Goal: Entertainment & Leisure: Consume media (video, audio)

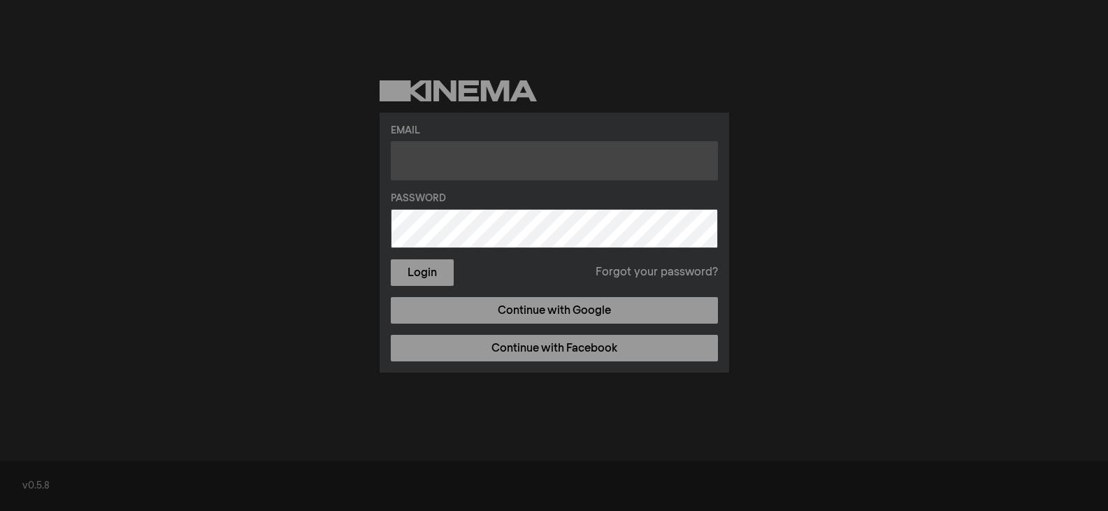
click at [491, 168] on input "text" at bounding box center [554, 160] width 327 height 39
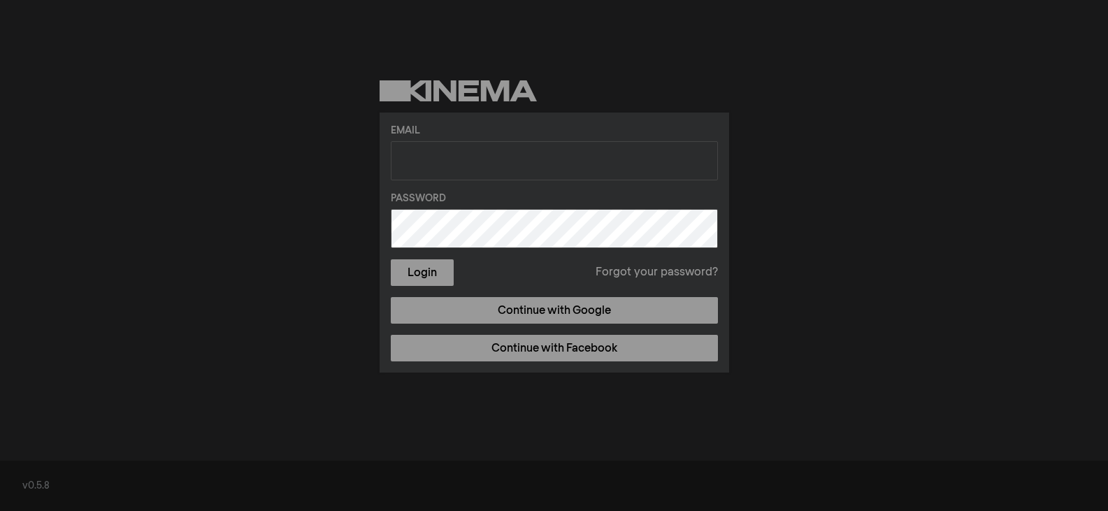
click at [773, 199] on div "Email Password Login Forgot your password? Continue with Google Continue with F…" at bounding box center [554, 226] width 1108 height 453
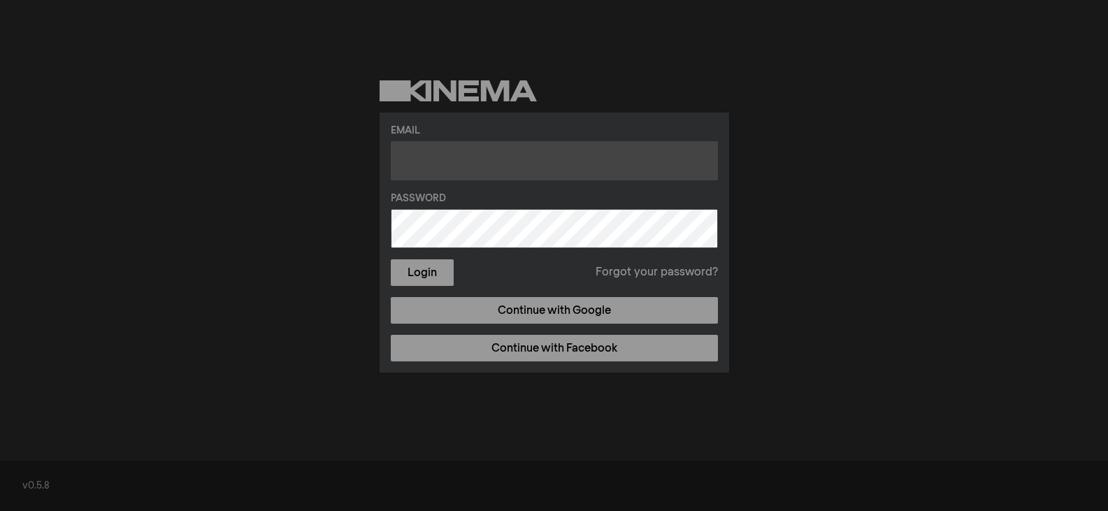
click at [541, 168] on input "text" at bounding box center [554, 160] width 327 height 39
type input "cbecker007@yahoo.com"
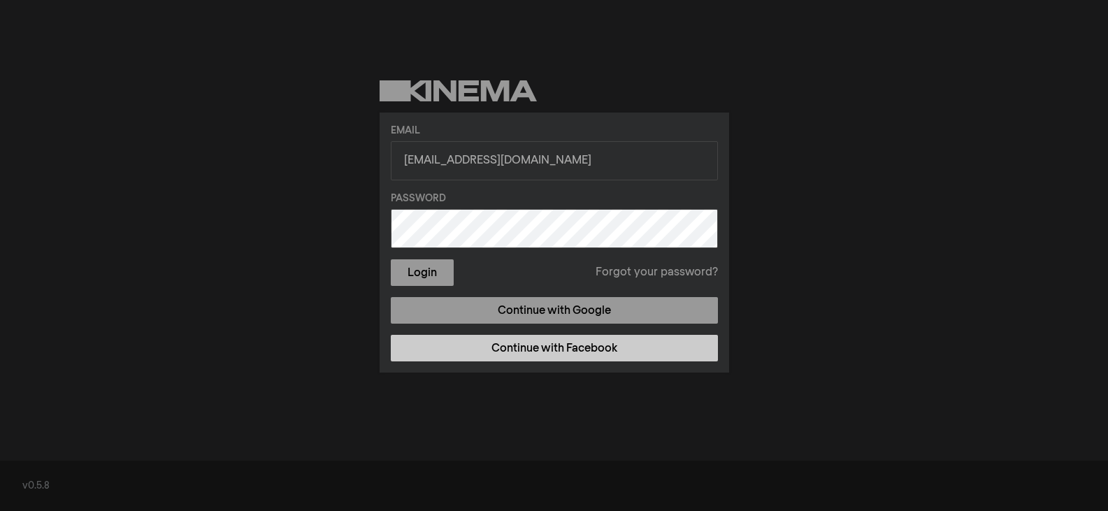
click at [597, 350] on link "Continue with Facebook" at bounding box center [554, 348] width 327 height 27
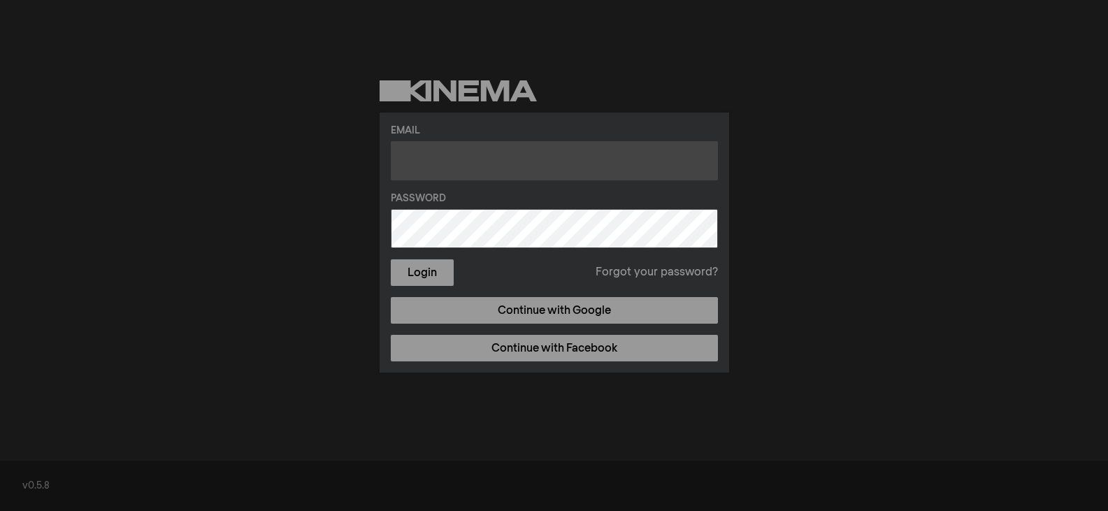
click at [407, 159] on input "text" at bounding box center [554, 160] width 327 height 39
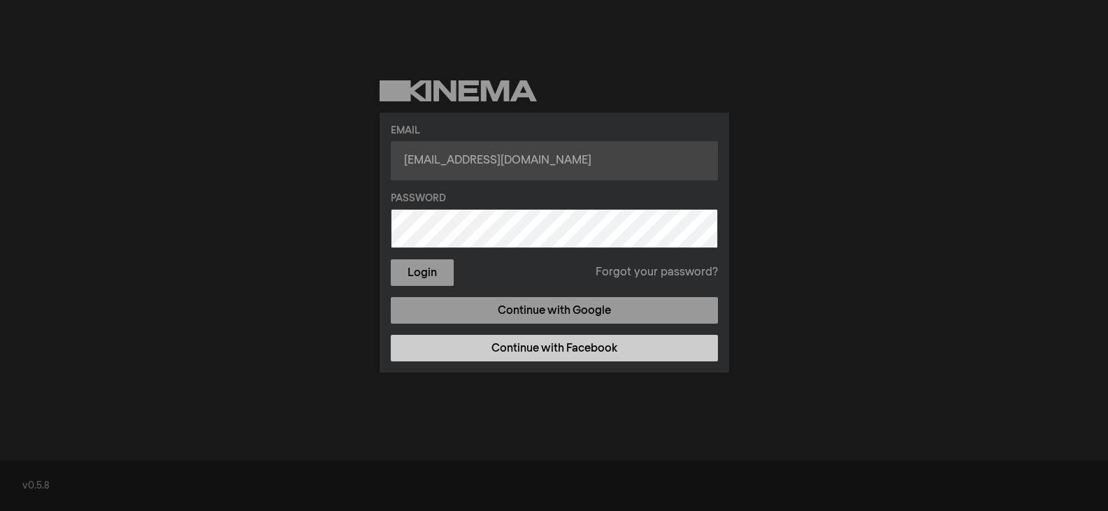
type input "cbecker007@yahoo.com"
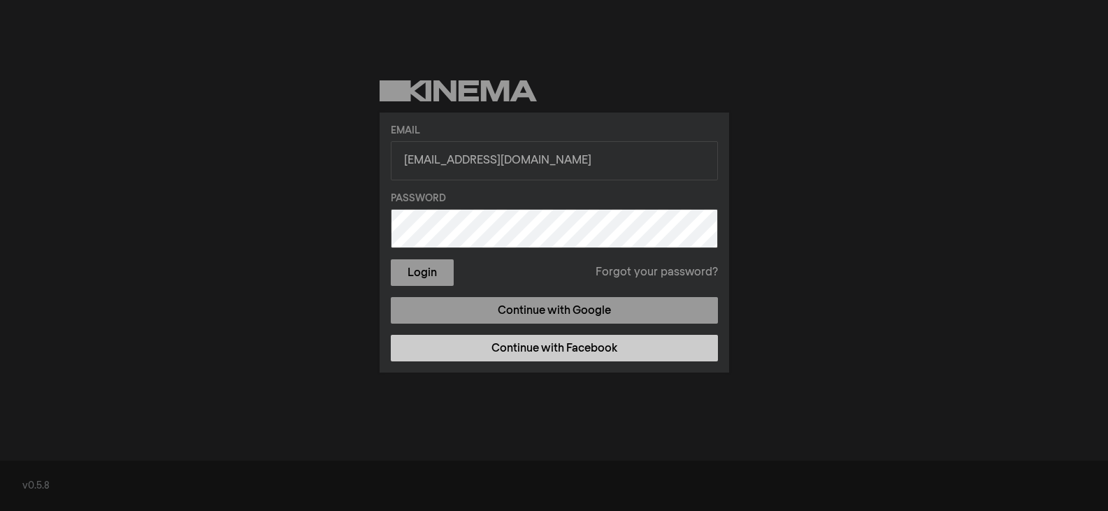
click at [499, 342] on link "Continue with Facebook" at bounding box center [554, 348] width 327 height 27
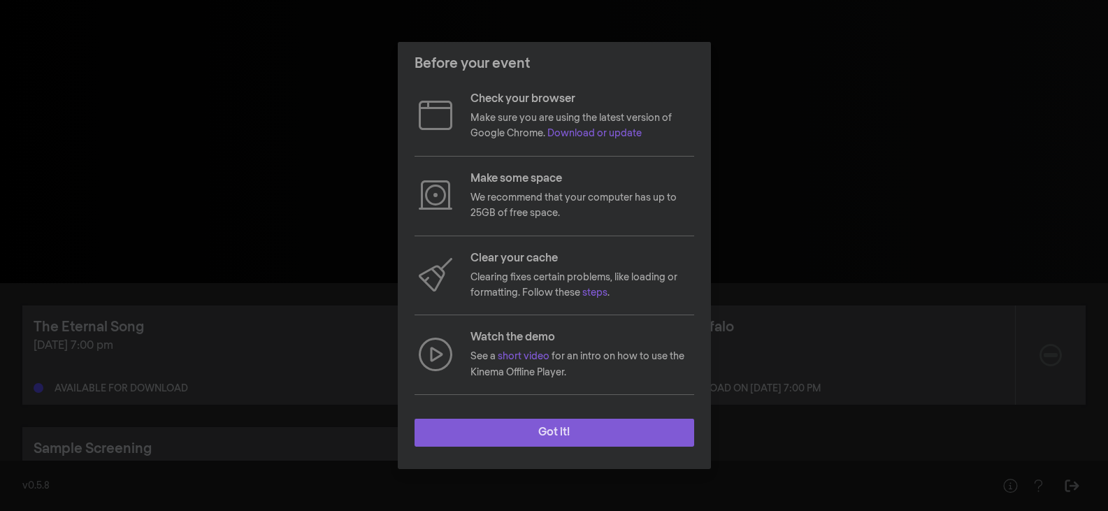
click at [584, 434] on button "Got it!" at bounding box center [555, 433] width 280 height 28
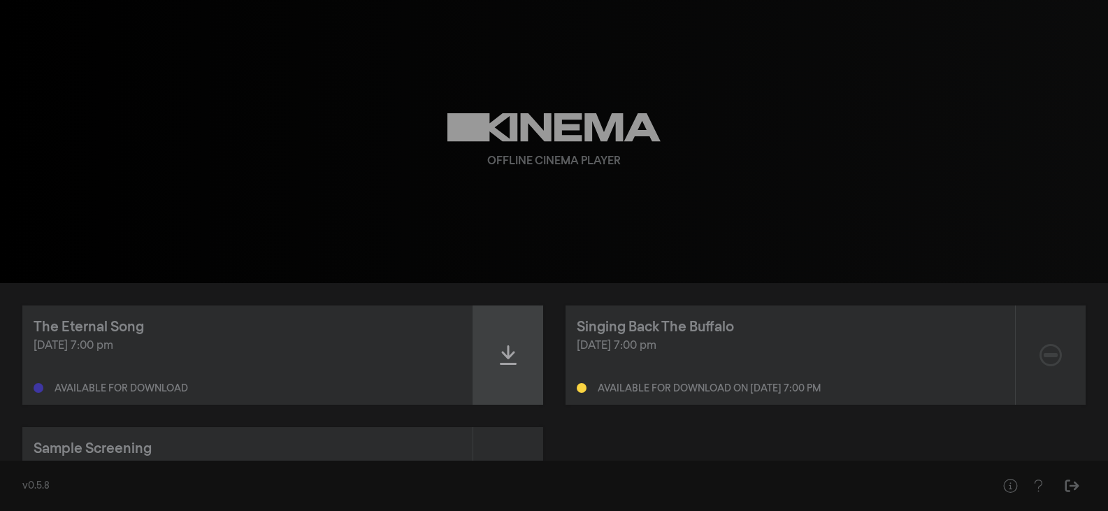
click at [510, 358] on icon at bounding box center [508, 355] width 17 height 22
click at [501, 366] on icon at bounding box center [508, 355] width 17 height 22
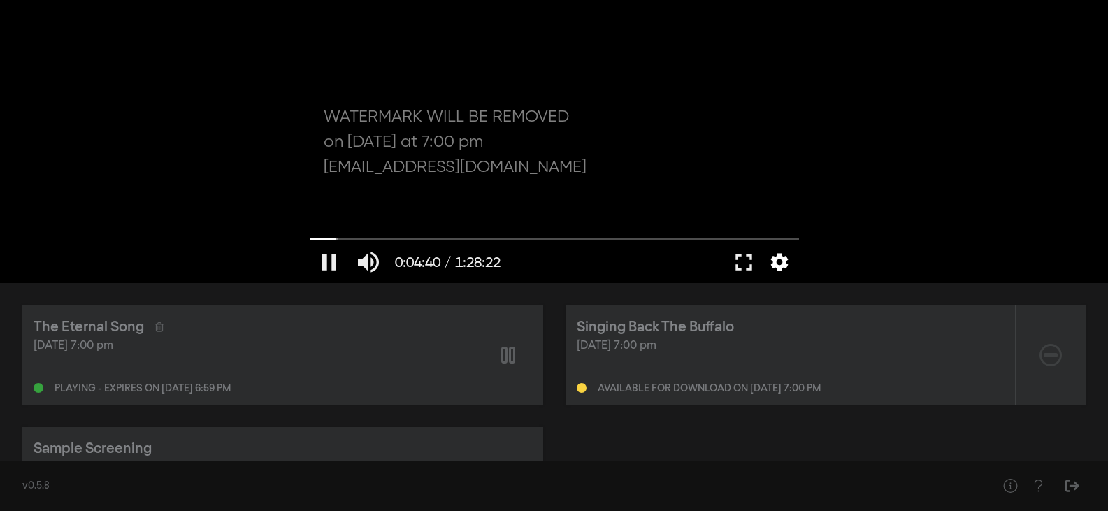
click at [784, 267] on button "settings" at bounding box center [779, 262] width 32 height 42
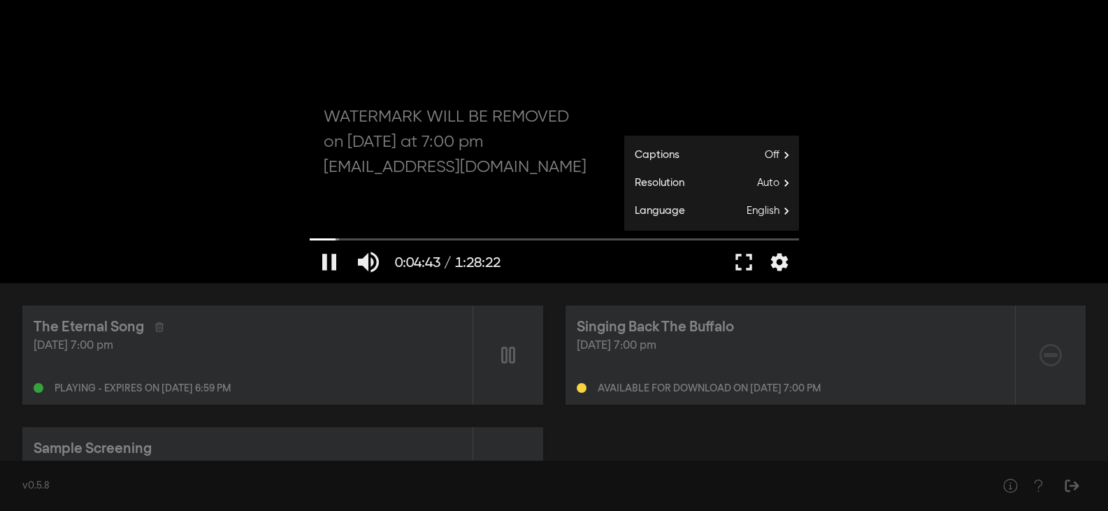
click at [587, 131] on div at bounding box center [554, 141] width 503 height 283
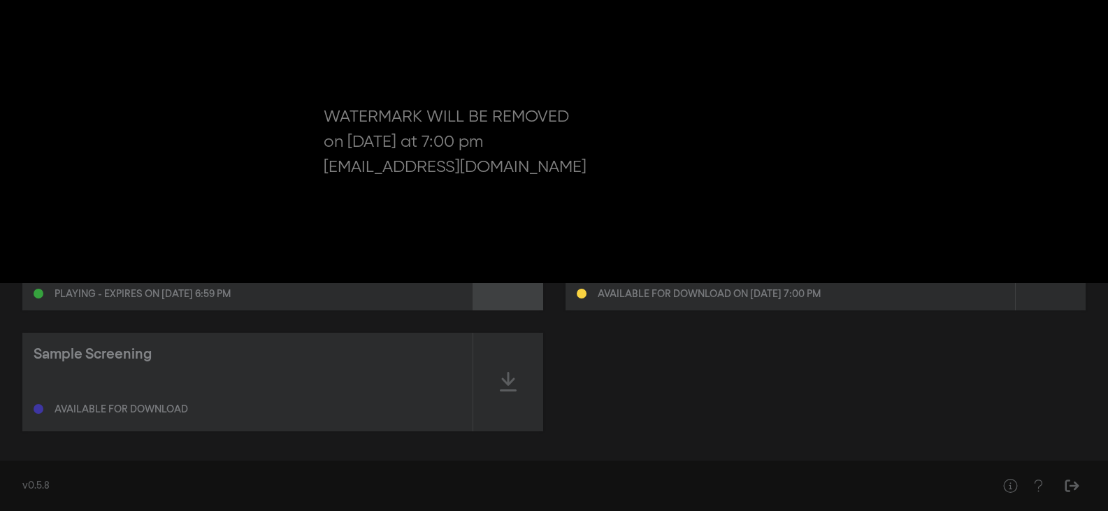
scroll to position [97, 0]
click at [1075, 491] on icon "Sign Out" at bounding box center [1071, 486] width 17 height 14
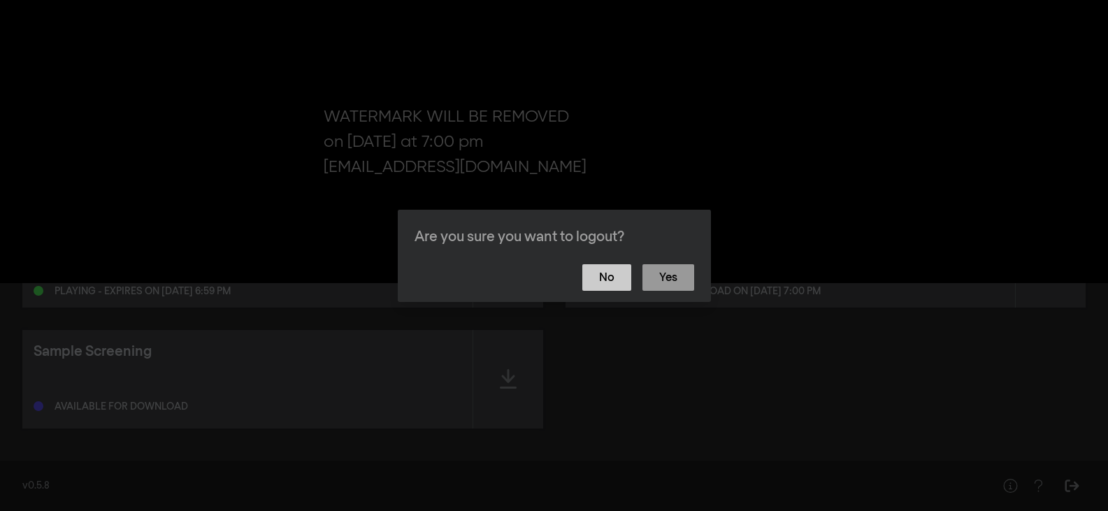
click at [619, 285] on button "No" at bounding box center [606, 277] width 49 height 27
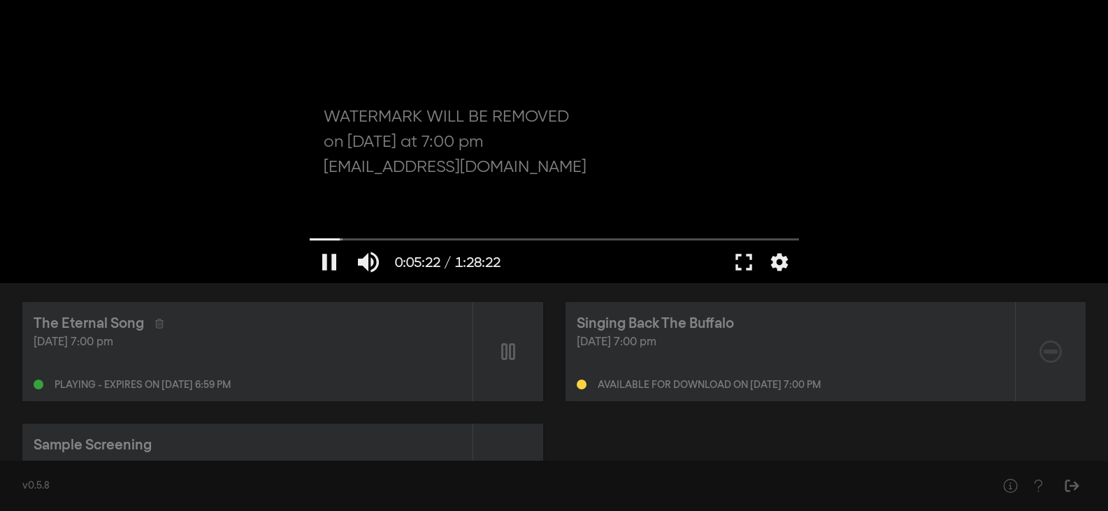
scroll to position [0, 0]
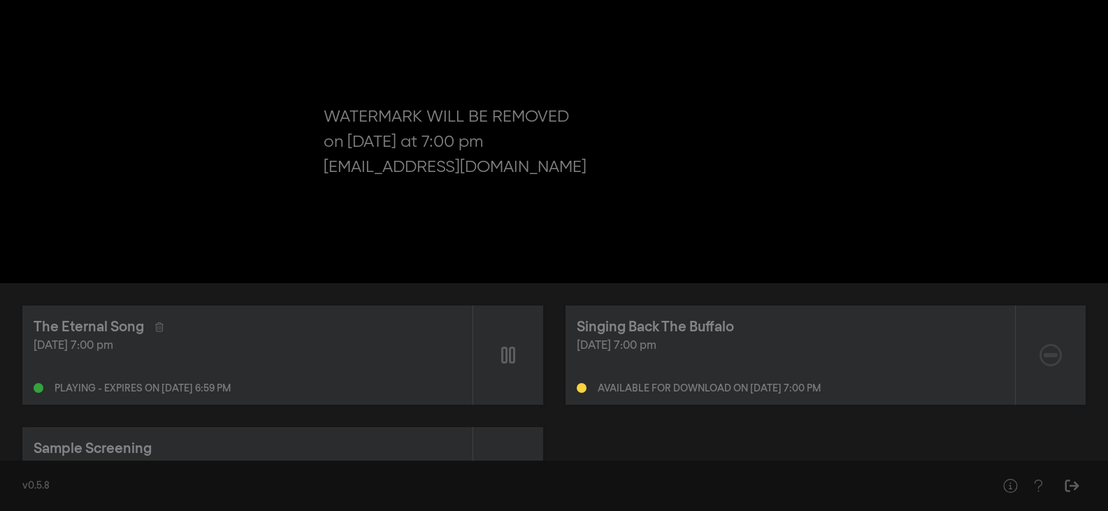
drag, startPoint x: 540, startPoint y: 0, endPoint x: 284, endPoint y: 97, distance: 274.4
click at [284, 97] on div "pause 0:05:27 / 1:28:22 volume_up fullscreen settings closed_caption Captions O…" at bounding box center [554, 141] width 1108 height 283
click at [517, 370] on div at bounding box center [508, 355] width 70 height 99
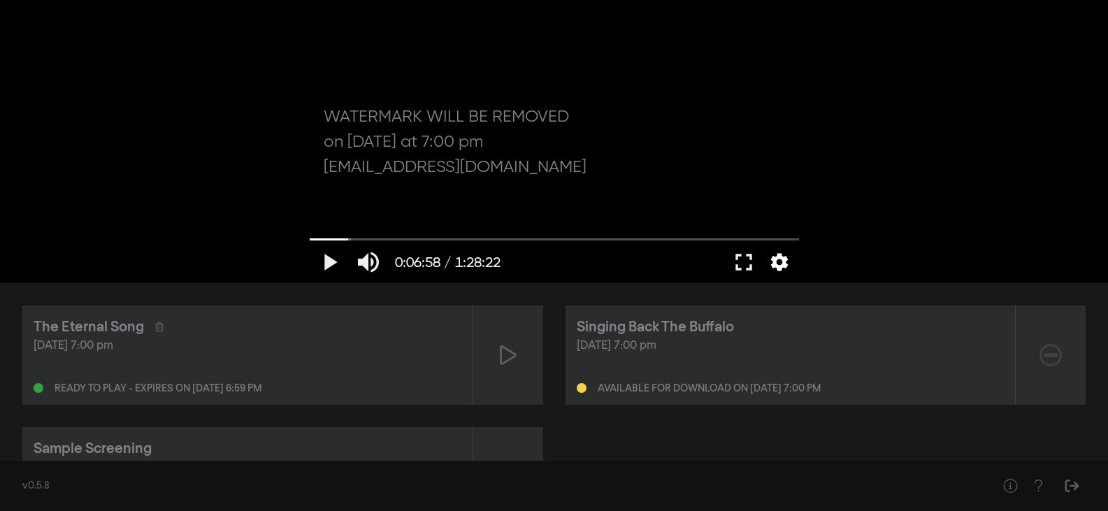
click at [781, 256] on button "settings" at bounding box center [779, 262] width 32 height 42
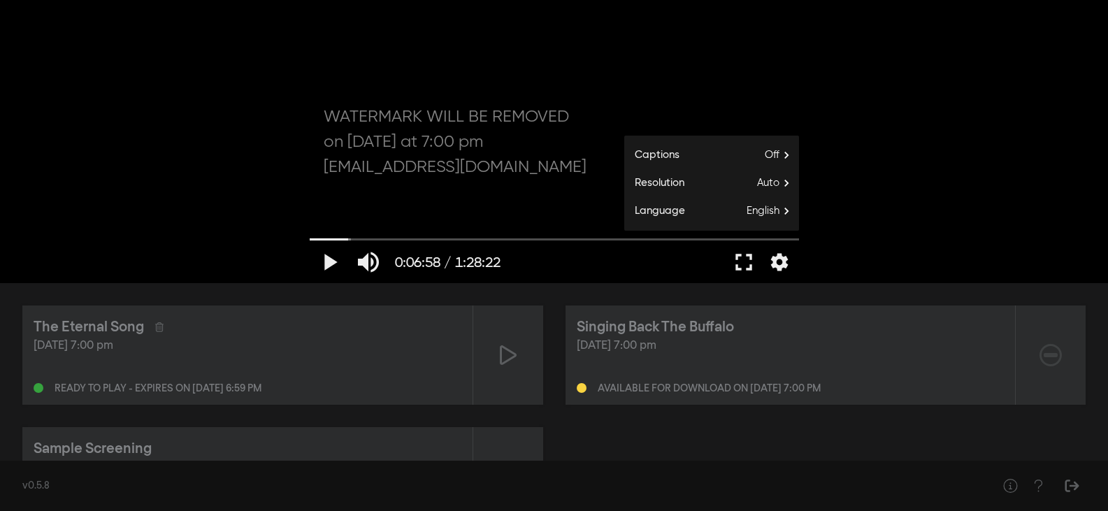
click at [1031, 136] on div "play_arrow 0:06:58 / 1:28:22 volume_up fullscreen settings closed_caption Capti…" at bounding box center [554, 141] width 1108 height 283
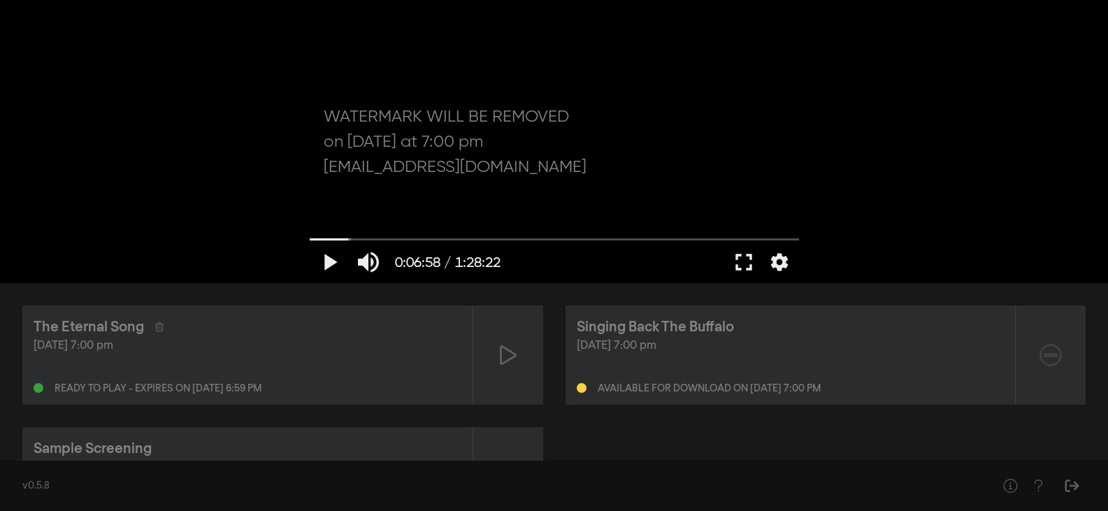
click at [181, 378] on div "Ready to play - expires on [DATE] 6:59 pm" at bounding box center [248, 385] width 428 height 17
click at [40, 387] on div at bounding box center [39, 388] width 10 height 10
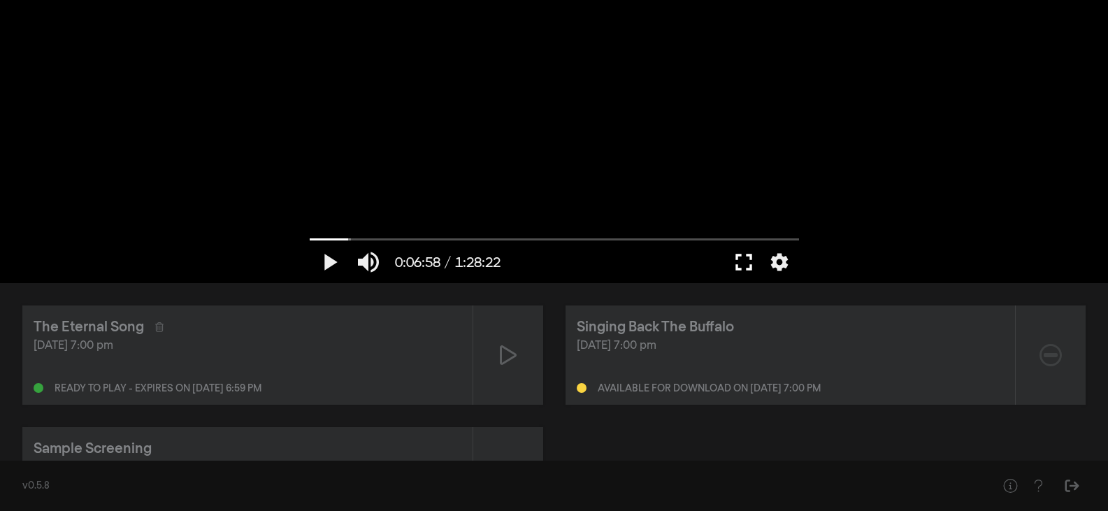
click at [737, 259] on button "fullscreen" at bounding box center [743, 262] width 39 height 42
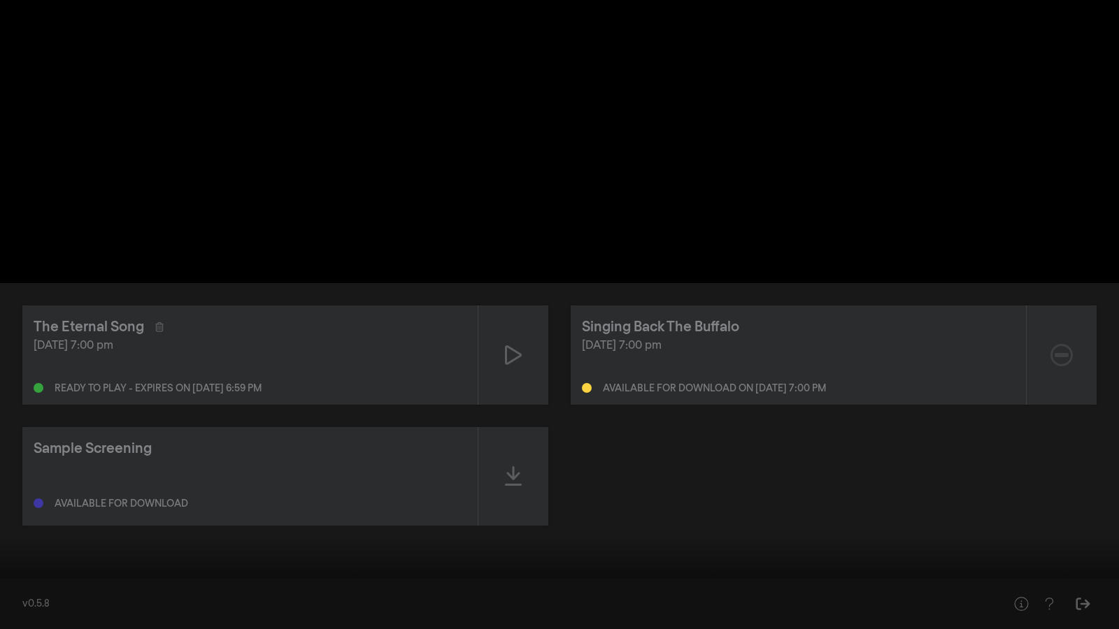
drag, startPoint x: 94, startPoint y: 584, endPoint x: 4, endPoint y: 586, distance: 90.2
click at [7, 510] on input "Seek" at bounding box center [559, 586] width 1105 height 8
click at [24, 510] on button "play_arrow" at bounding box center [26, 608] width 39 height 42
click at [24, 510] on button "pause" at bounding box center [26, 608] width 39 height 42
click at [1084, 510] on button "settings" at bounding box center [1092, 608] width 32 height 42
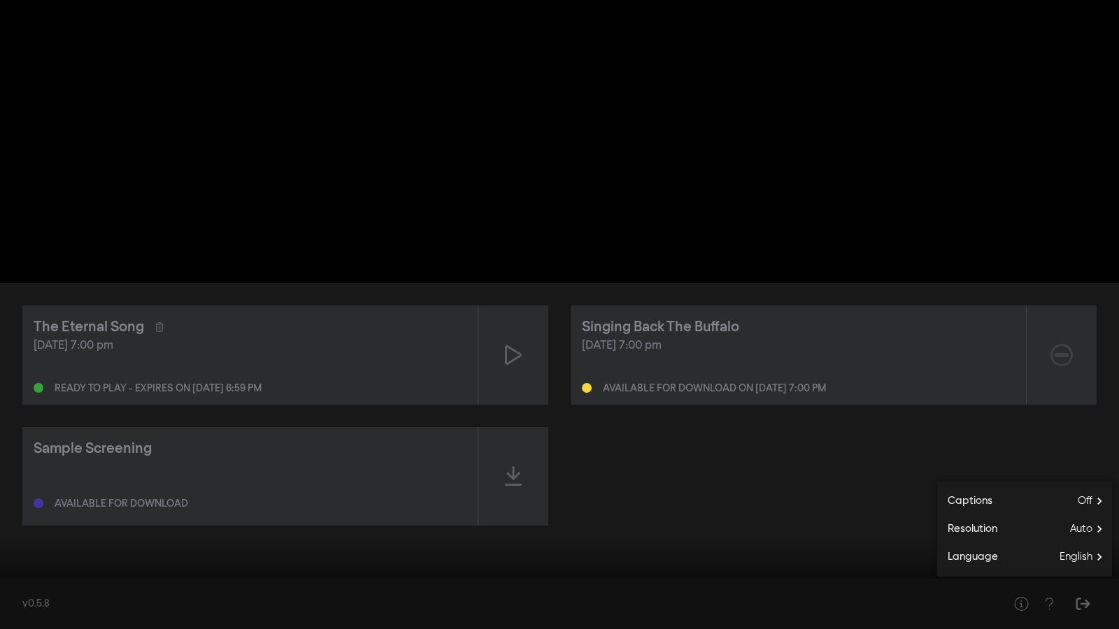
click at [719, 500] on div at bounding box center [559, 314] width 1119 height 629
click at [33, 510] on button "play_arrow" at bounding box center [26, 608] width 39 height 42
click at [33, 510] on button "pause" at bounding box center [26, 608] width 39 height 42
click at [1051, 510] on button "fullscreen_exit" at bounding box center [1056, 608] width 39 height 42
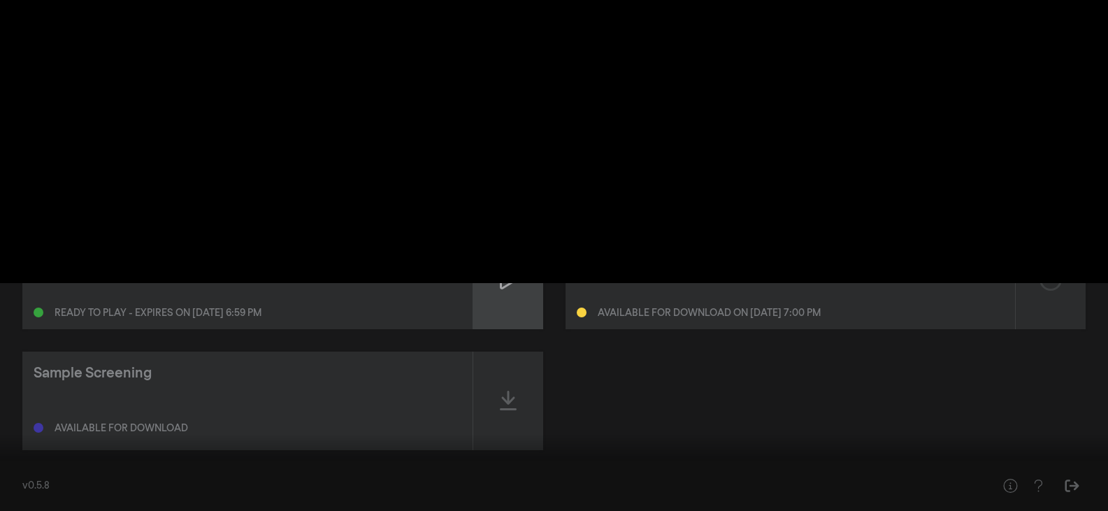
scroll to position [97, 0]
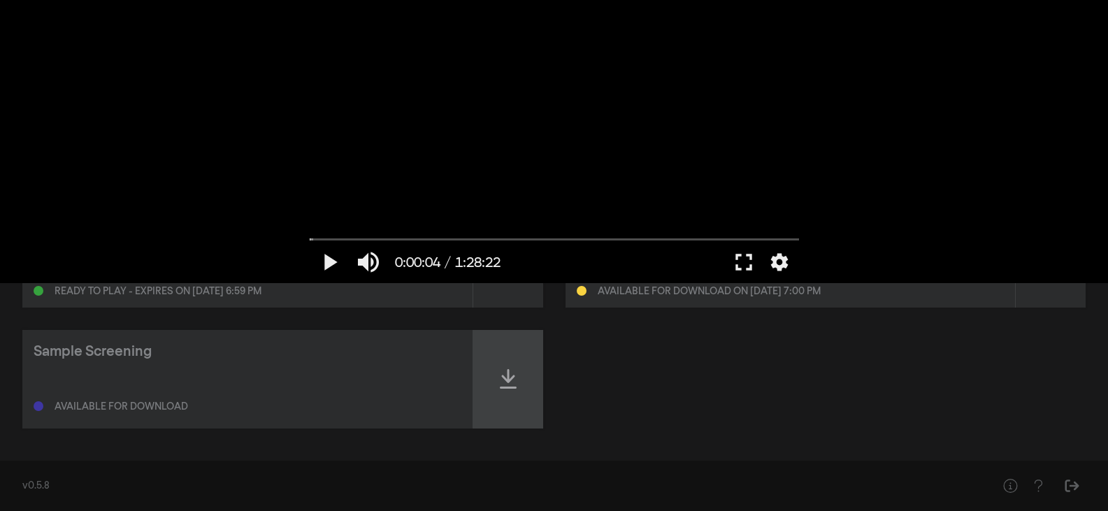
click at [502, 385] on icon at bounding box center [508, 379] width 17 height 22
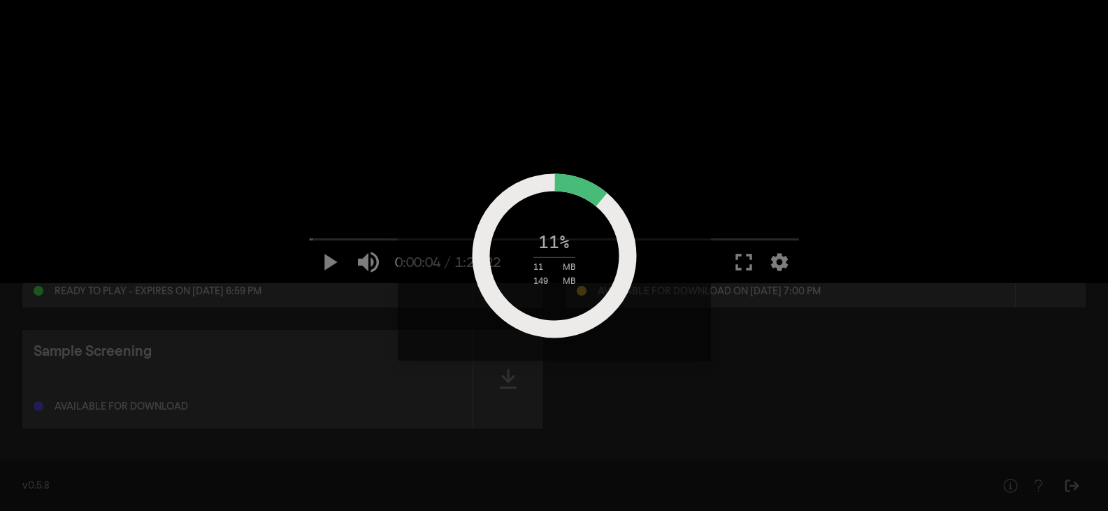
click at [575, 296] on circle at bounding box center [554, 255] width 147 height 147
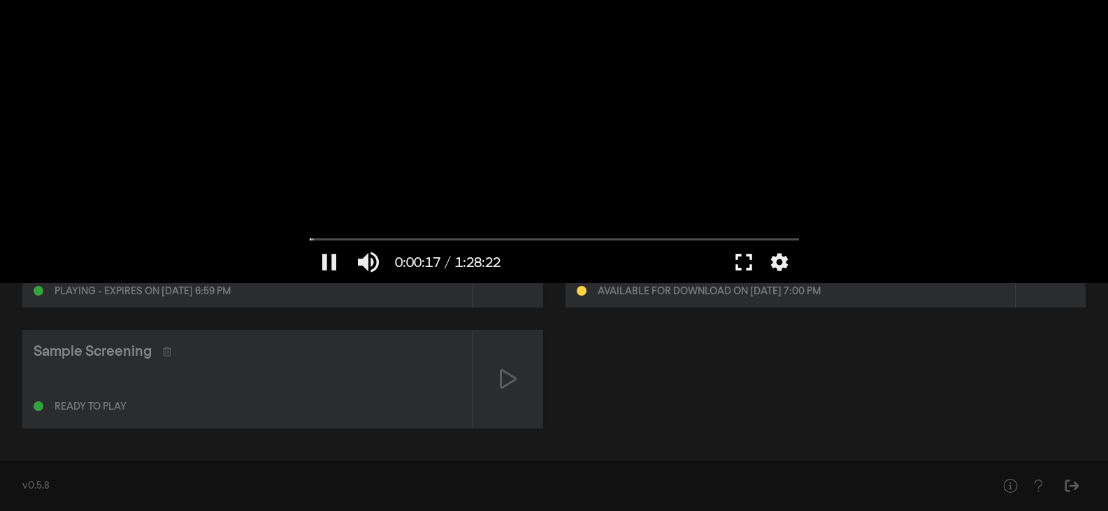
drag, startPoint x: 731, startPoint y: 256, endPoint x: 721, endPoint y: 274, distance: 21.0
drag, startPoint x: 721, startPoint y: 274, endPoint x: 596, endPoint y: 245, distance: 127.7
click at [596, 245] on div at bounding box center [616, 262] width 217 height 42
click at [330, 263] on button "pause" at bounding box center [329, 262] width 39 height 42
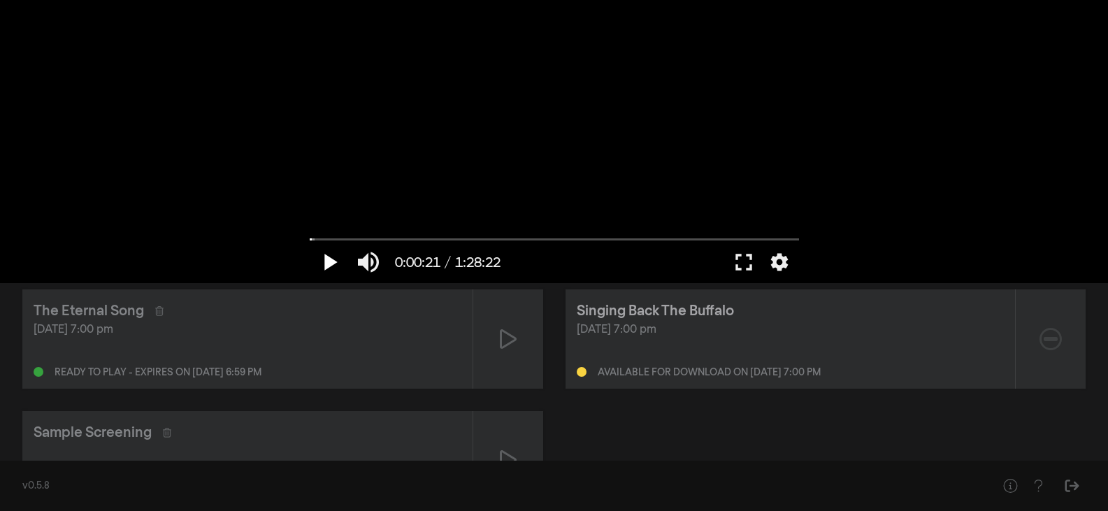
scroll to position [0, 0]
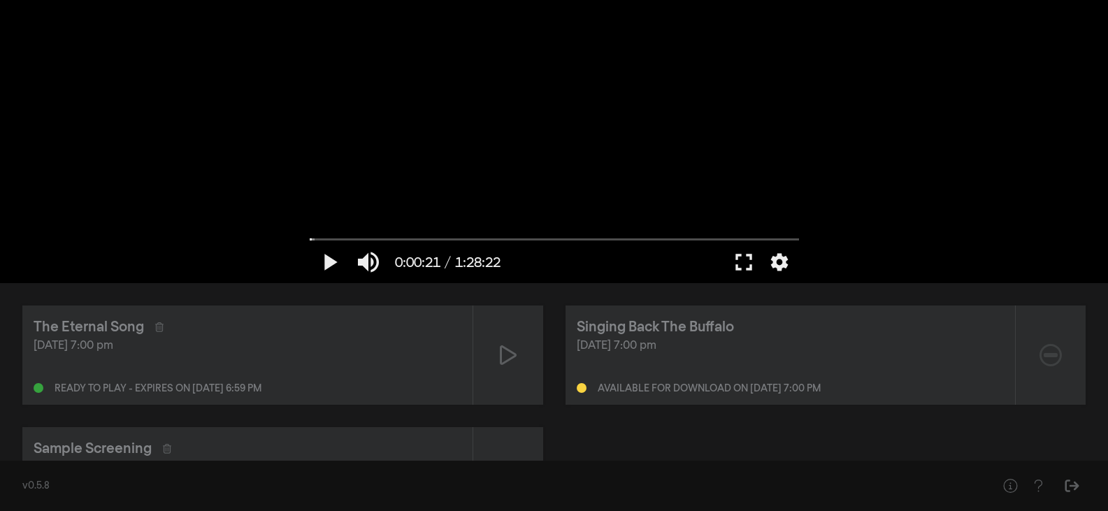
click at [414, 376] on div "Oct 13, 2025 at 7:00 pm Ready to play - expires on Oct 14, 2025 at 6:59 pm" at bounding box center [248, 366] width 428 height 56
click at [529, 370] on div at bounding box center [508, 355] width 70 height 99
type input "119.096587"
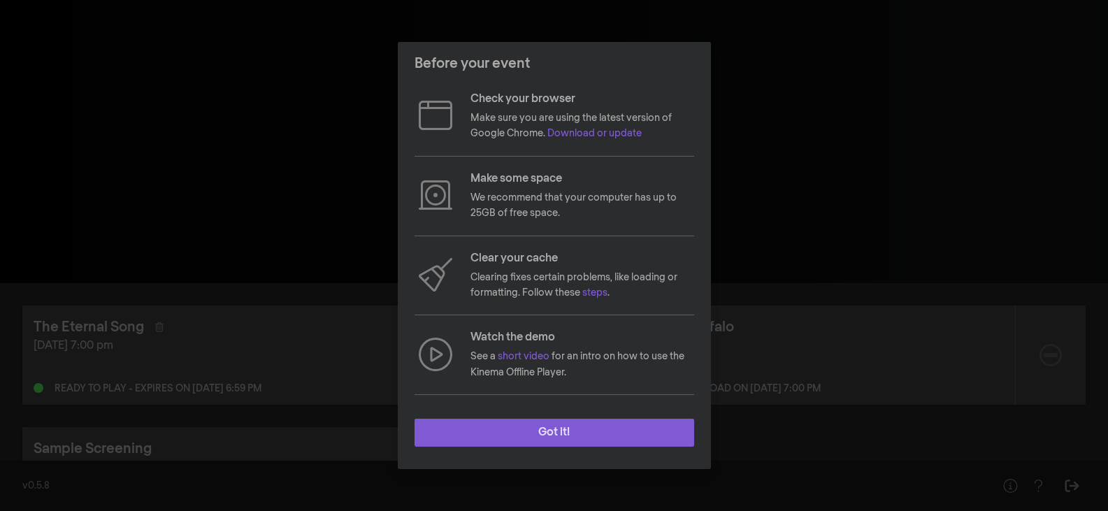
click at [622, 425] on button "Got it!" at bounding box center [555, 433] width 280 height 28
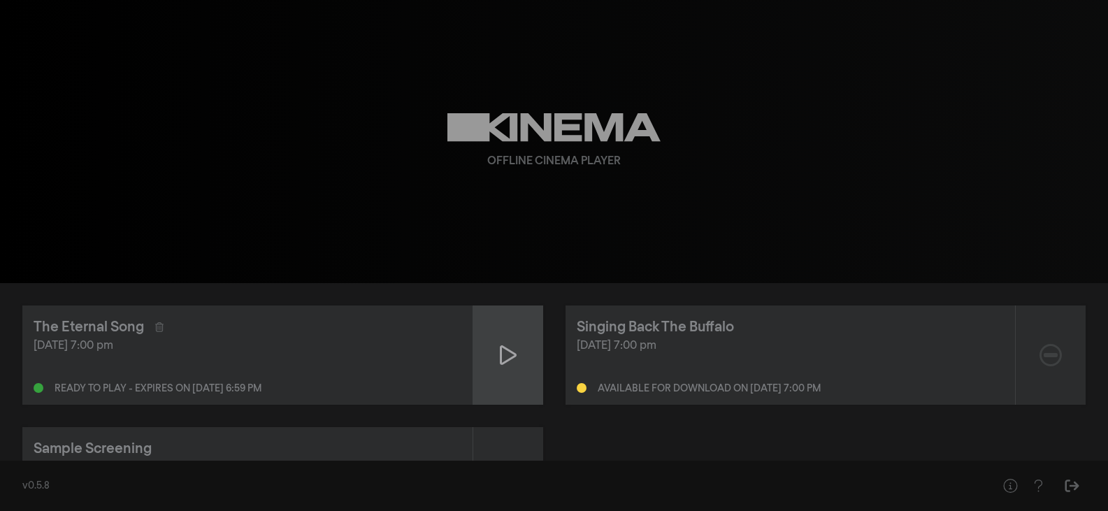
click at [484, 355] on div at bounding box center [508, 355] width 70 height 99
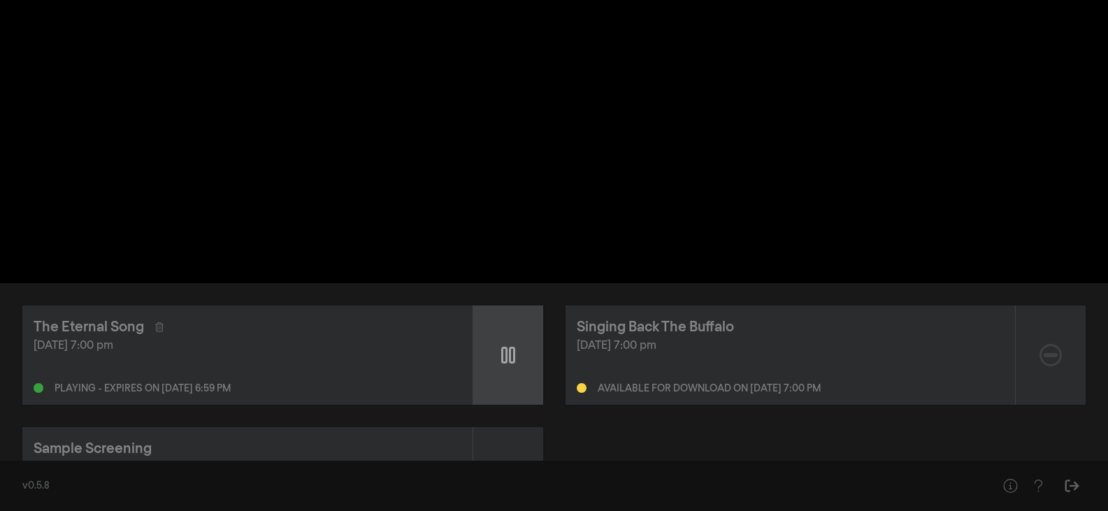
click at [501, 359] on icon at bounding box center [508, 355] width 14 height 17
type input "0.183416"
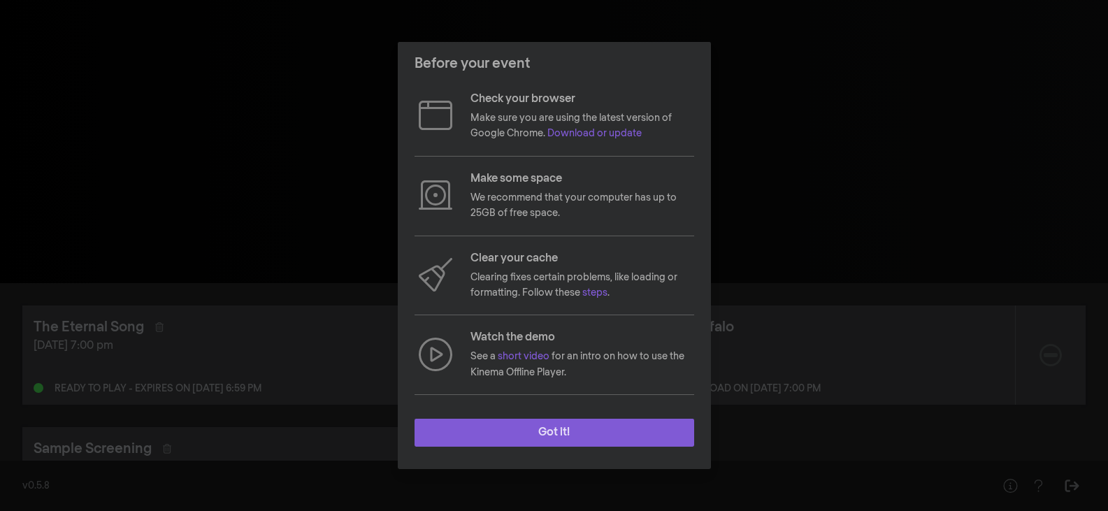
click at [565, 429] on button "Got it!" at bounding box center [555, 433] width 280 height 28
